Goal: Transaction & Acquisition: Purchase product/service

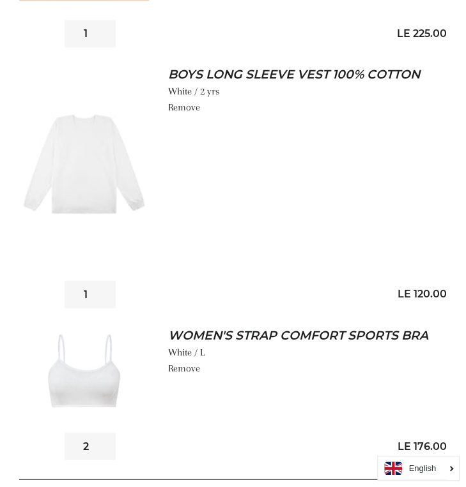
scroll to position [578, 0]
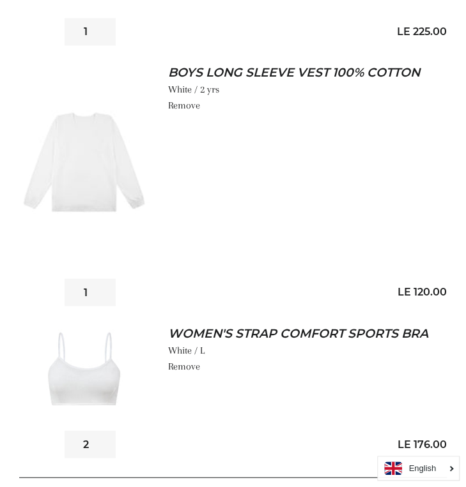
click at [91, 279] on input "1" at bounding box center [90, 292] width 51 height 27
type input "0"
click at [106, 279] on input "0" at bounding box center [90, 292] width 51 height 27
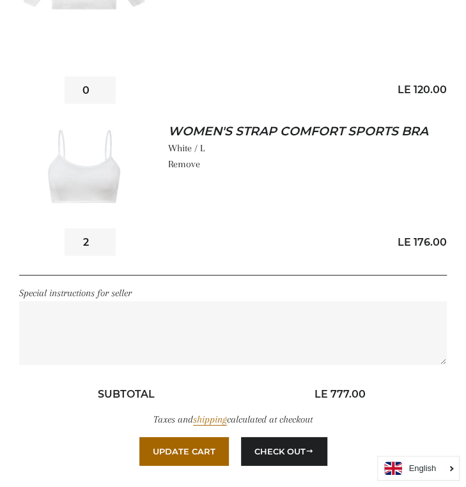
scroll to position [785, 0]
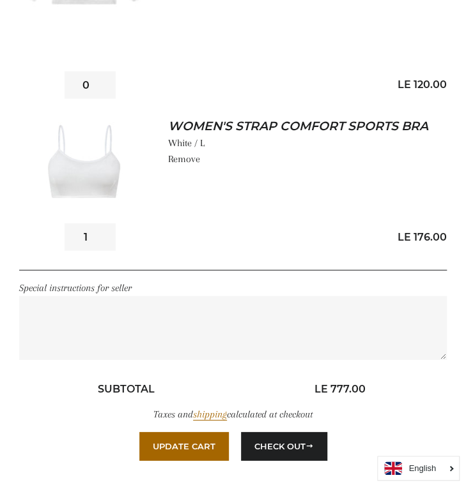
type input "1"
click at [105, 224] on input "1" at bounding box center [90, 237] width 51 height 27
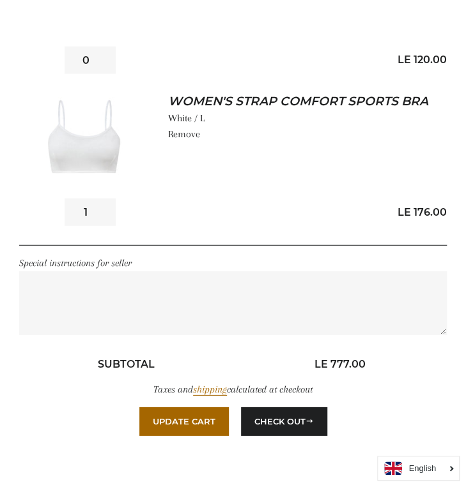
scroll to position [971, 0]
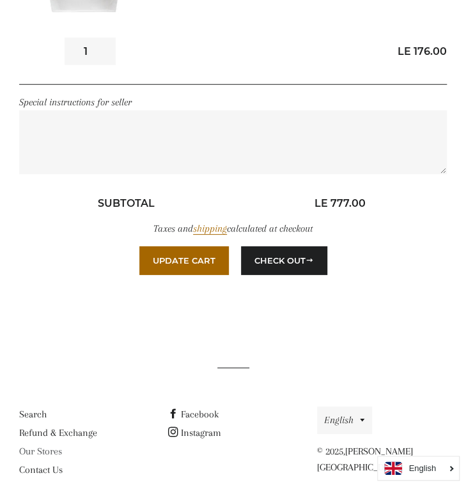
click at [42, 446] on link "Our Stores" at bounding box center [40, 451] width 43 height 11
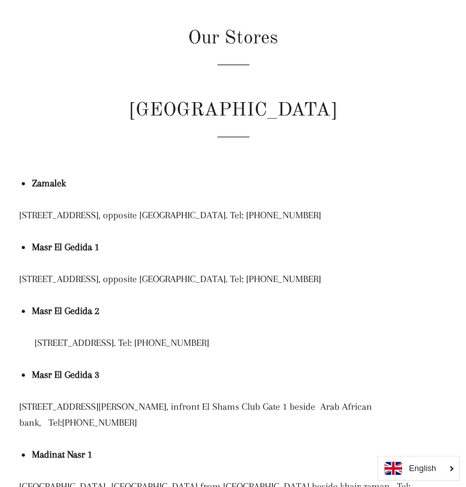
scroll to position [84, 0]
